Goal: Information Seeking & Learning: Learn about a topic

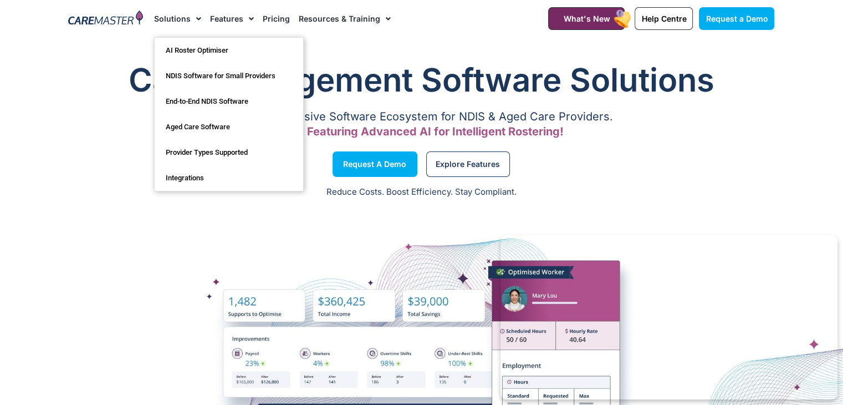
click at [168, 22] on link "Solutions" at bounding box center [177, 18] width 47 height 37
click at [194, 15] on span "Menu" at bounding box center [196, 18] width 11 height 19
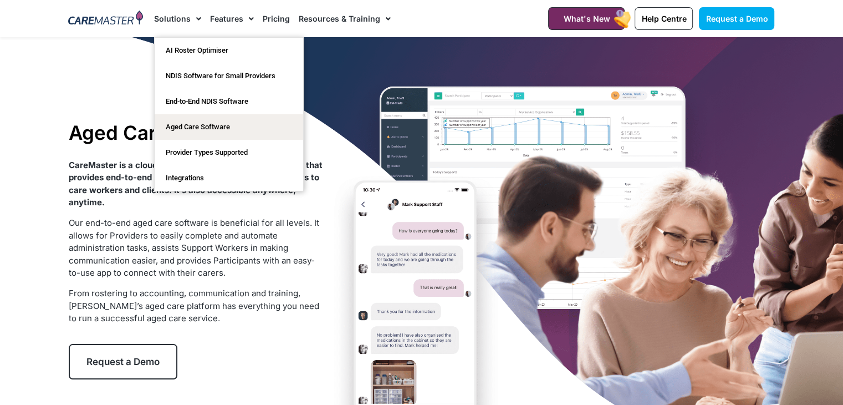
drag, startPoint x: 111, startPoint y: 17, endPoint x: 110, endPoint y: 24, distance: 7.8
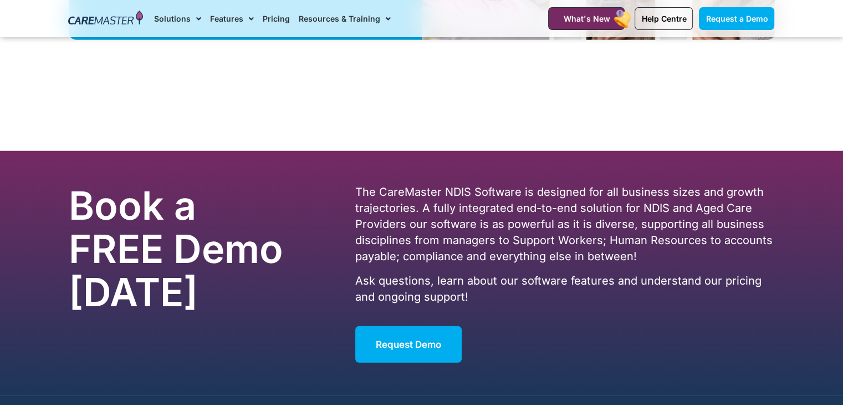
scroll to position [3227, 0]
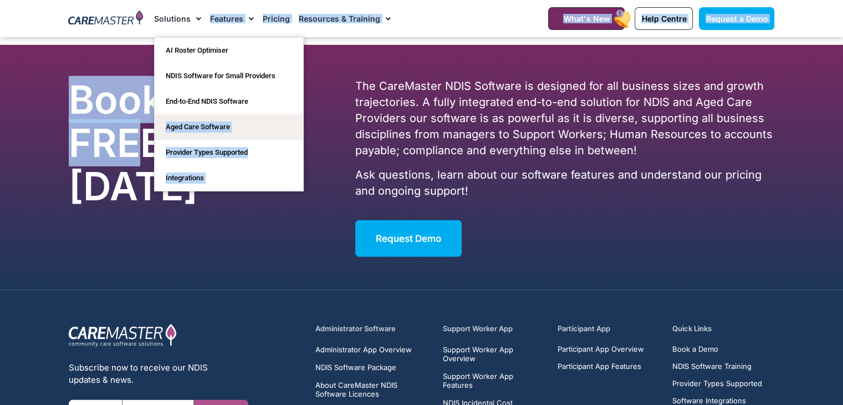
click at [150, 125] on h2 "Book a FREE Demo [DATE]" at bounding box center [183, 143] width 229 height 130
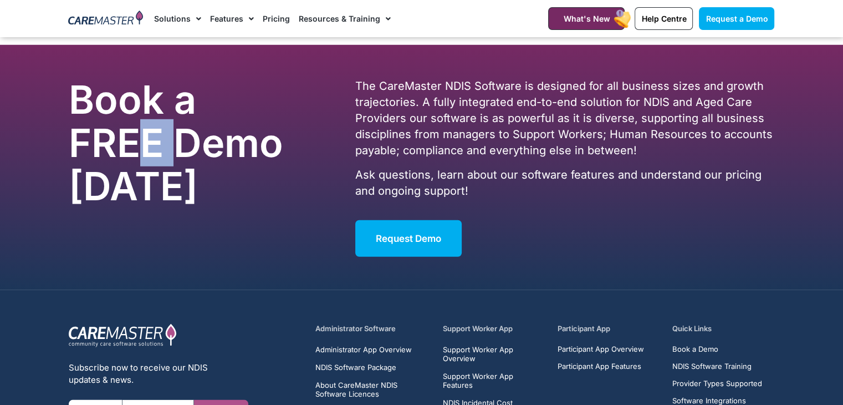
drag, startPoint x: 142, startPoint y: 125, endPoint x: 185, endPoint y: 122, distance: 42.8
click at [185, 122] on h2 "Book a FREE Demo [DATE]" at bounding box center [183, 143] width 229 height 130
drag, startPoint x: 306, startPoint y: 126, endPoint x: 258, endPoint y: 132, distance: 49.1
click at [258, 132] on div "Book a FREE Demo [DATE]" at bounding box center [206, 167] width 287 height 189
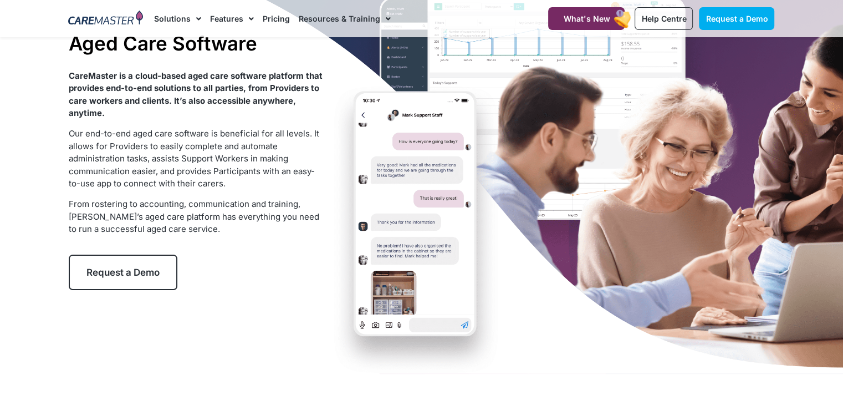
scroll to position [0, 0]
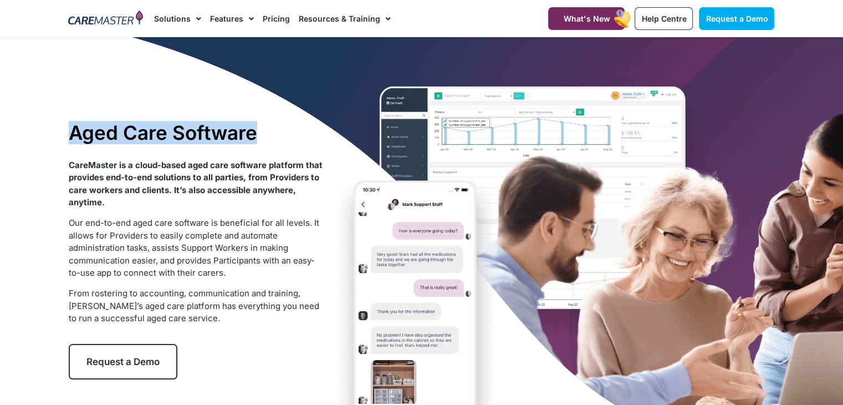
drag, startPoint x: 267, startPoint y: 135, endPoint x: 70, endPoint y: 132, distance: 197.3
click at [70, 132] on h1 "Aged Care Software" at bounding box center [196, 132] width 254 height 23
copy h1 "Aged Care Software"
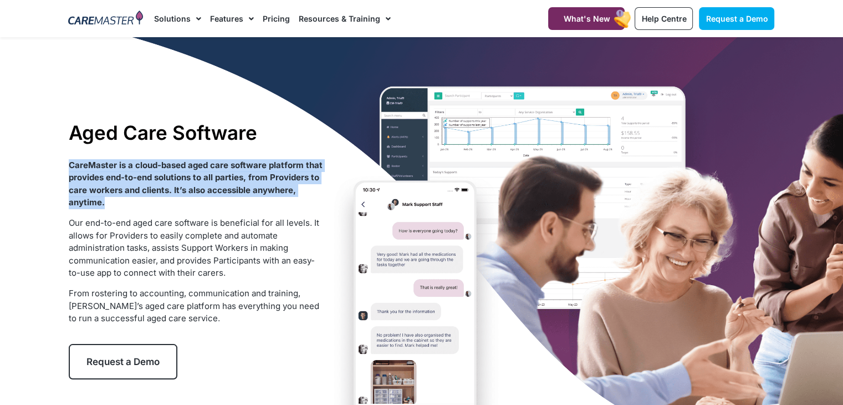
drag, startPoint x: 111, startPoint y: 208, endPoint x: 68, endPoint y: 167, distance: 60.4
click at [68, 167] on div "Aged Care Software CareMaster is a cloud-based aged care software platform that…" at bounding box center [195, 249] width 265 height 269
copy strong "CareMaster is a cloud-based aged care software platform that provides end-to-en…"
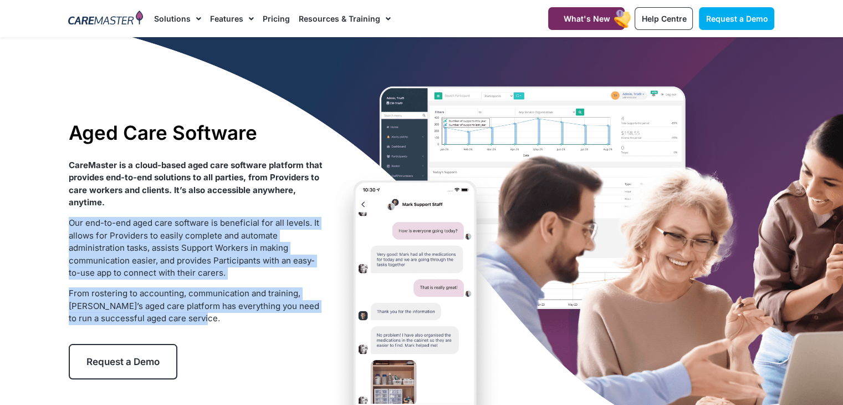
drag, startPoint x: 187, startPoint y: 318, endPoint x: 64, endPoint y: 224, distance: 154.2
click at [64, 224] on div "Aged Care Software CareMaster is a cloud-based aged care software platform that…" at bounding box center [195, 249] width 265 height 269
copy div "Our end-to-end aged care software is beneficial for all levels. It allows for P…"
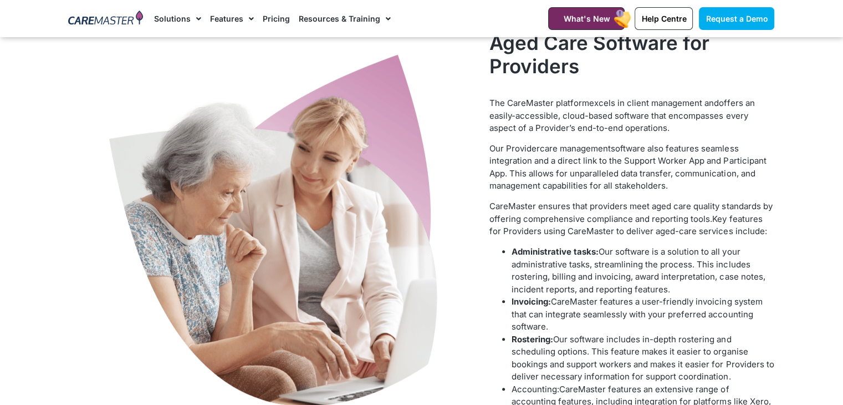
scroll to position [430, 0]
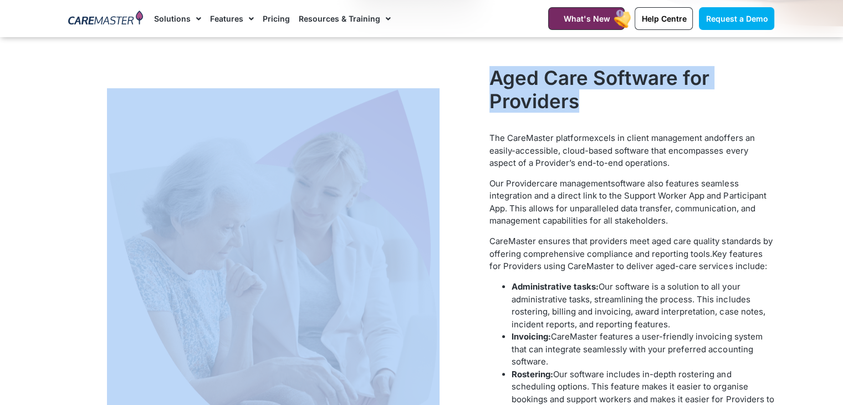
drag, startPoint x: 581, startPoint y: 103, endPoint x: 480, endPoint y: 71, distance: 105.5
click at [480, 71] on div "Aged Care Software for Providers The CareMaster platform excels in client manag…" at bounding box center [421, 289] width 717 height 459
click at [510, 86] on h2 "Aged Care Software for Providers" at bounding box center [631, 89] width 285 height 47
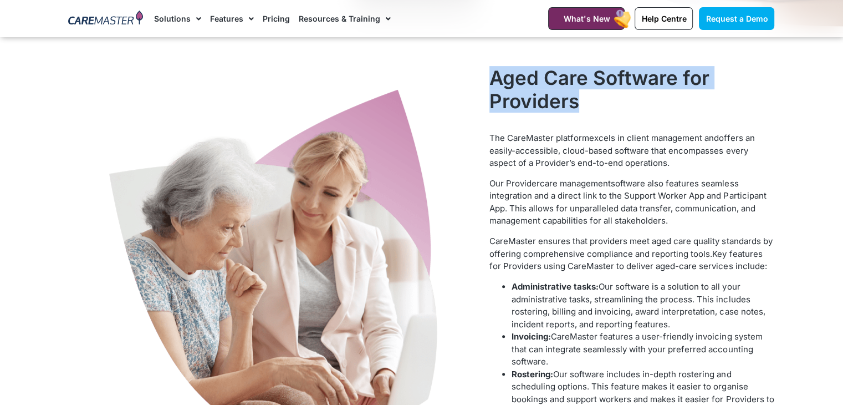
drag, startPoint x: 585, startPoint y: 106, endPoint x: 490, endPoint y: 77, distance: 99.2
click at [490, 77] on h2 "Aged Care Software for Providers" at bounding box center [631, 89] width 285 height 47
copy h2 "Aged Care Software for Providers"
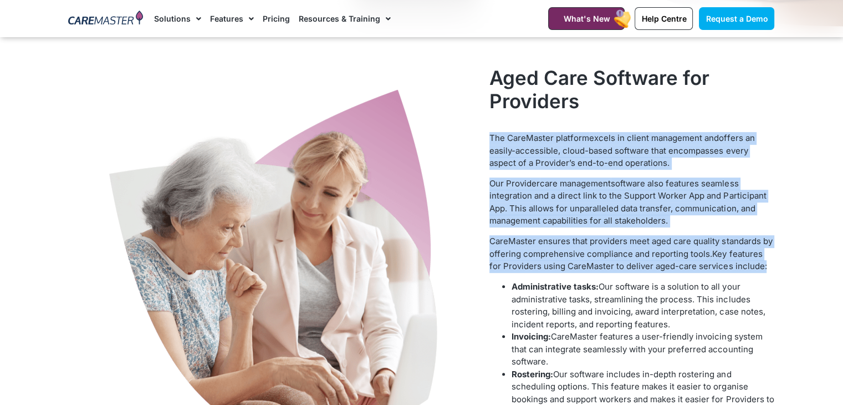
drag, startPoint x: 766, startPoint y: 267, endPoint x: 485, endPoint y: 136, distance: 310.6
click at [485, 136] on div "Aged Care Software for Providers The CareMaster platform excels in client manag…" at bounding box center [632, 289] width 296 height 459
copy div "The CareMaster platform excels in client management and offers an easily-access…"
click at [547, 266] on span "Key features for Providers using CareMaster to deliver aged-care services inclu…" at bounding box center [627, 259] width 277 height 23
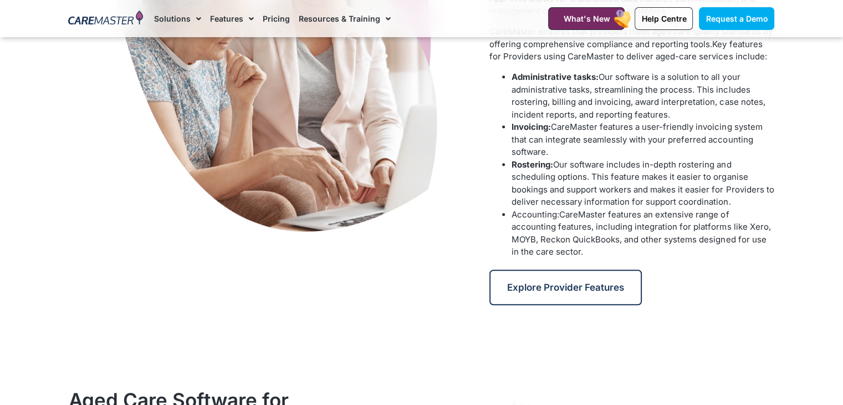
scroll to position [561, 0]
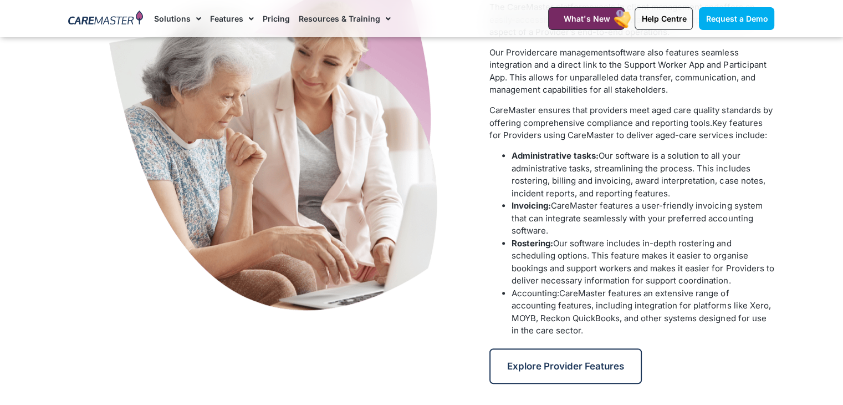
drag, startPoint x: 675, startPoint y: 193, endPoint x: 511, endPoint y: 158, distance: 168.2
click at [511, 158] on ul "Administrative tasks: Our software is a solution to all your administrative tas…" at bounding box center [631, 243] width 285 height 187
copy li "Administrative tasks: Our software is a solution to all your administrative tas…"
drag, startPoint x: 550, startPoint y: 229, endPoint x: 512, endPoint y: 208, distance: 42.9
click at [512, 208] on li "Invoicing: CareMaster features a user-friendly invoicing system that can integr…" at bounding box center [642, 218] width 263 height 38
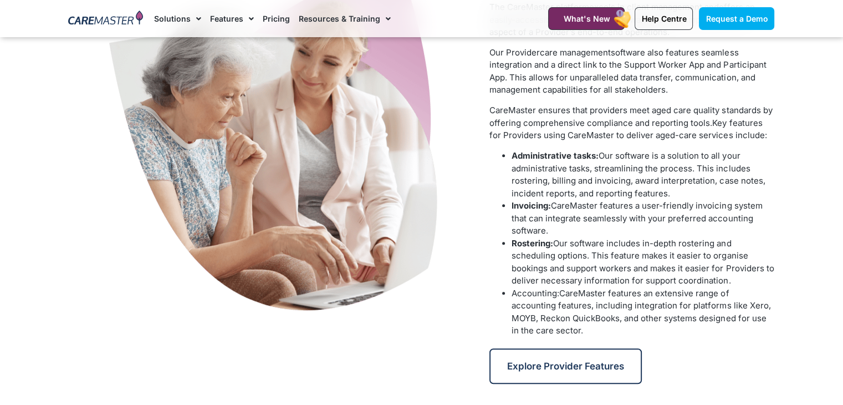
copy li "Invoicing: CareMaster features a user-friendly invoicing system that can integr…"
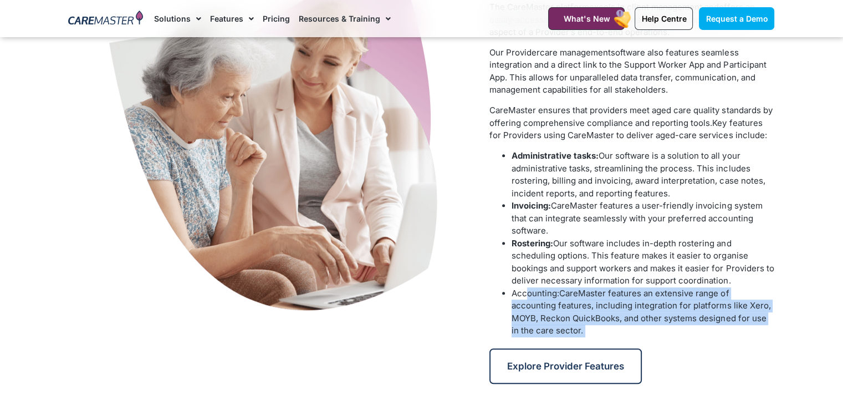
drag, startPoint x: 587, startPoint y: 337, endPoint x: 525, endPoint y: 296, distance: 74.4
click at [525, 296] on div "Aged Care Software for Providers The CareMaster platform excels in client manag…" at bounding box center [632, 159] width 296 height 459
click at [540, 301] on li "Accounting: CareMaster features an extensive range of accounting features, incl…" at bounding box center [642, 312] width 263 height 50
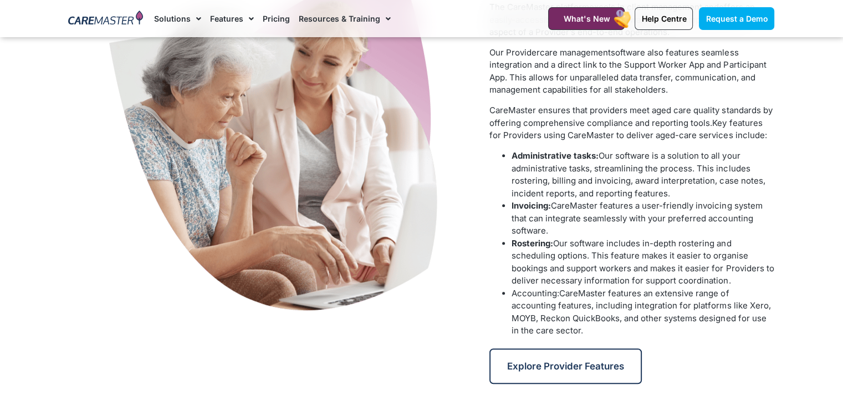
drag, startPoint x: 733, startPoint y: 282, endPoint x: 502, endPoint y: 245, distance: 234.0
click at [502, 245] on ul "Administrative tasks: Our software is a solution to all your administrative tas…" at bounding box center [631, 243] width 285 height 187
copy li "Rostering: Our software includes in-depth rostering and scheduling options. Thi…"
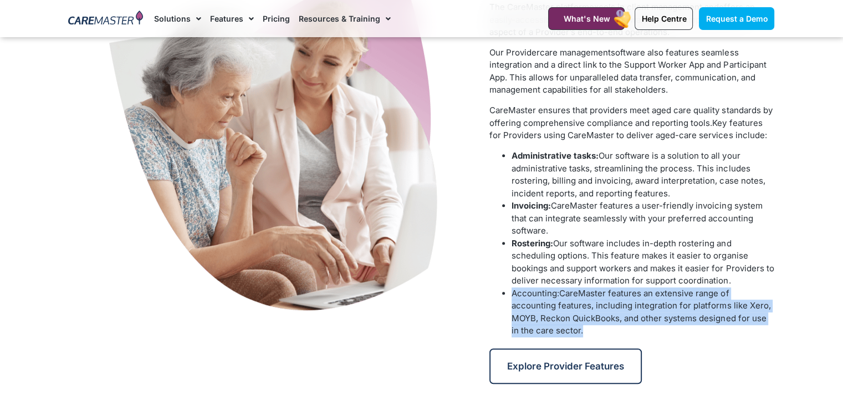
drag, startPoint x: 587, startPoint y: 335, endPoint x: 512, endPoint y: 293, distance: 85.8
click at [512, 293] on li "Accounting: CareMaster features an extensive range of accounting features, incl…" at bounding box center [642, 312] width 263 height 50
copy li "Accounting: CareMaster features an extensive range of accounting features, incl…"
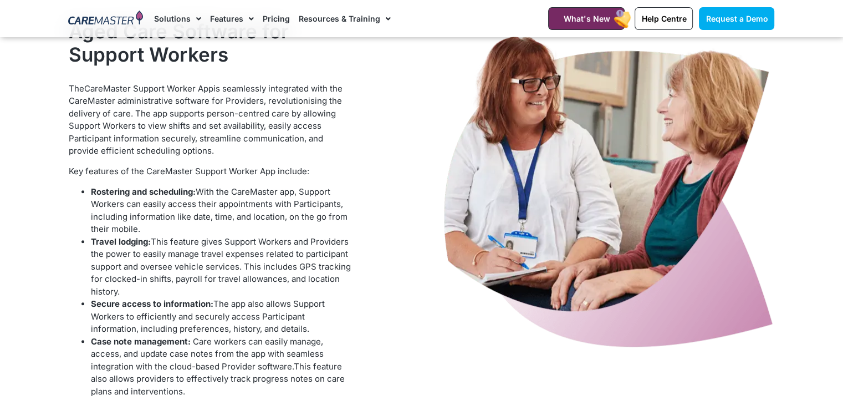
scroll to position [995, 0]
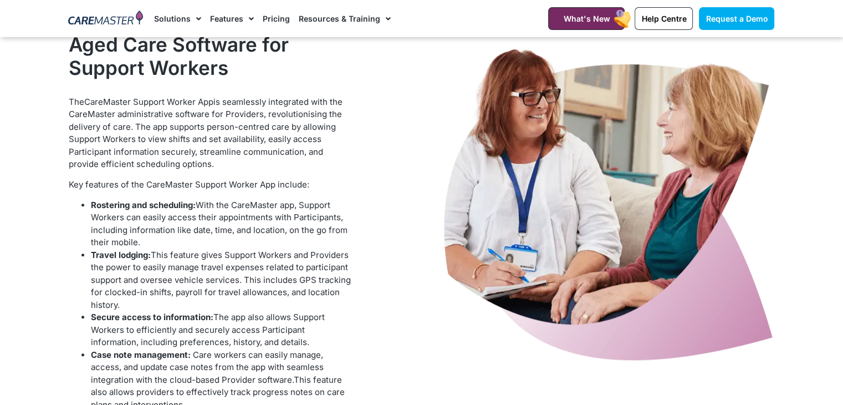
drag, startPoint x: 658, startPoint y: 147, endPoint x: 687, endPoint y: 153, distance: 29.6
click at [687, 153] on img at bounding box center [608, 213] width 332 height 360
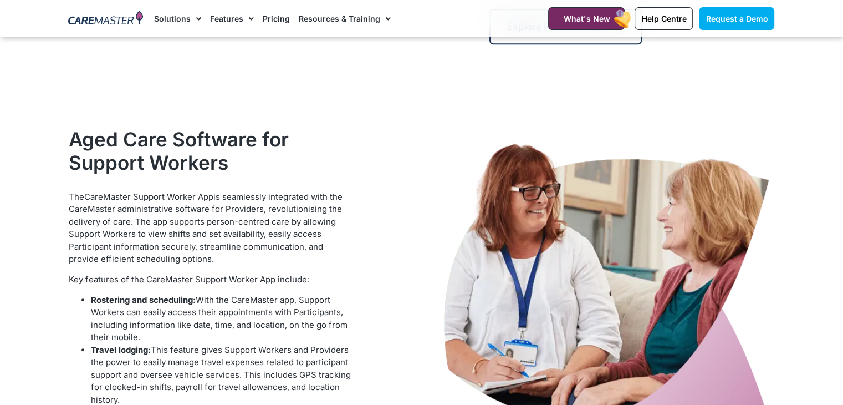
scroll to position [803, 0]
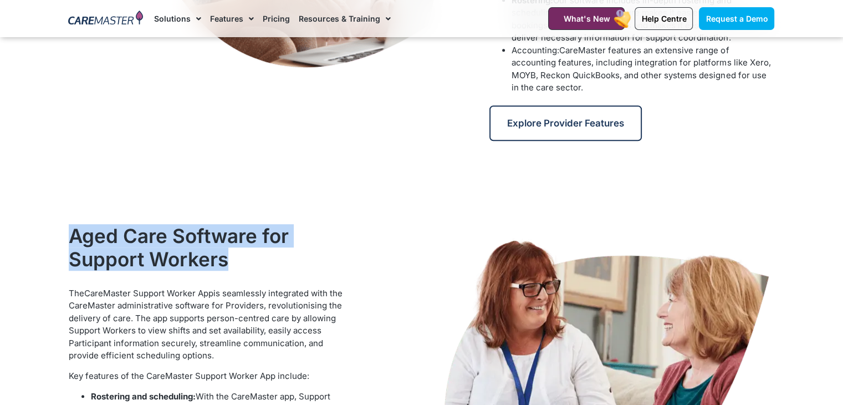
drag, startPoint x: 233, startPoint y: 269, endPoint x: 73, endPoint y: 221, distance: 166.7
copy h2 "Aged Care Software for Support Workers"
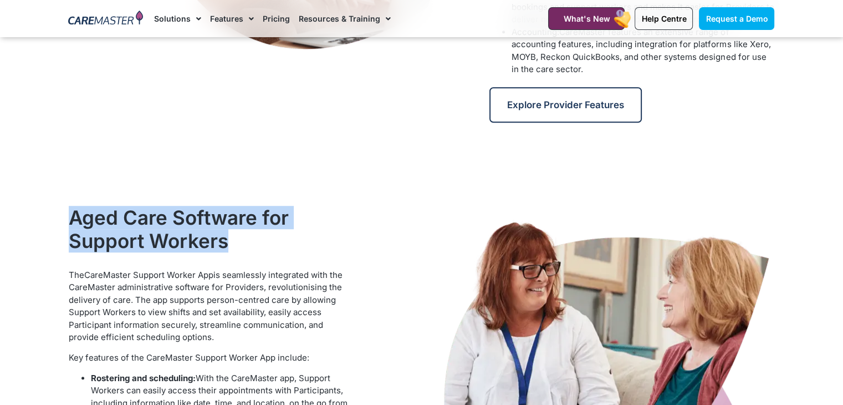
scroll to position [831, 0]
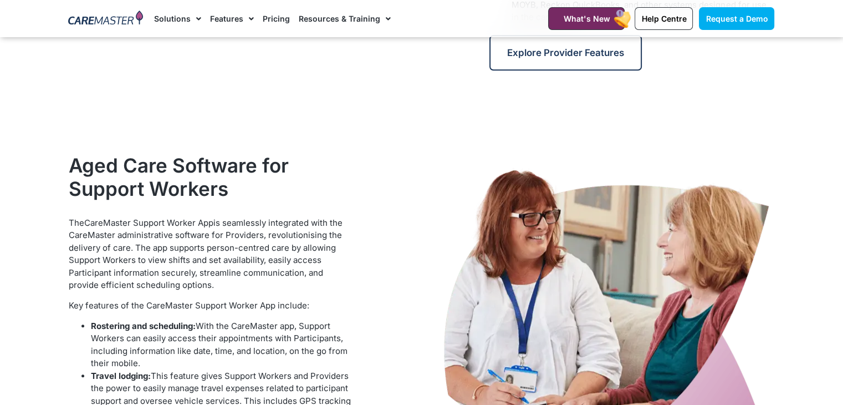
scroll to position [834, 0]
